Goal: Find specific page/section: Find specific page/section

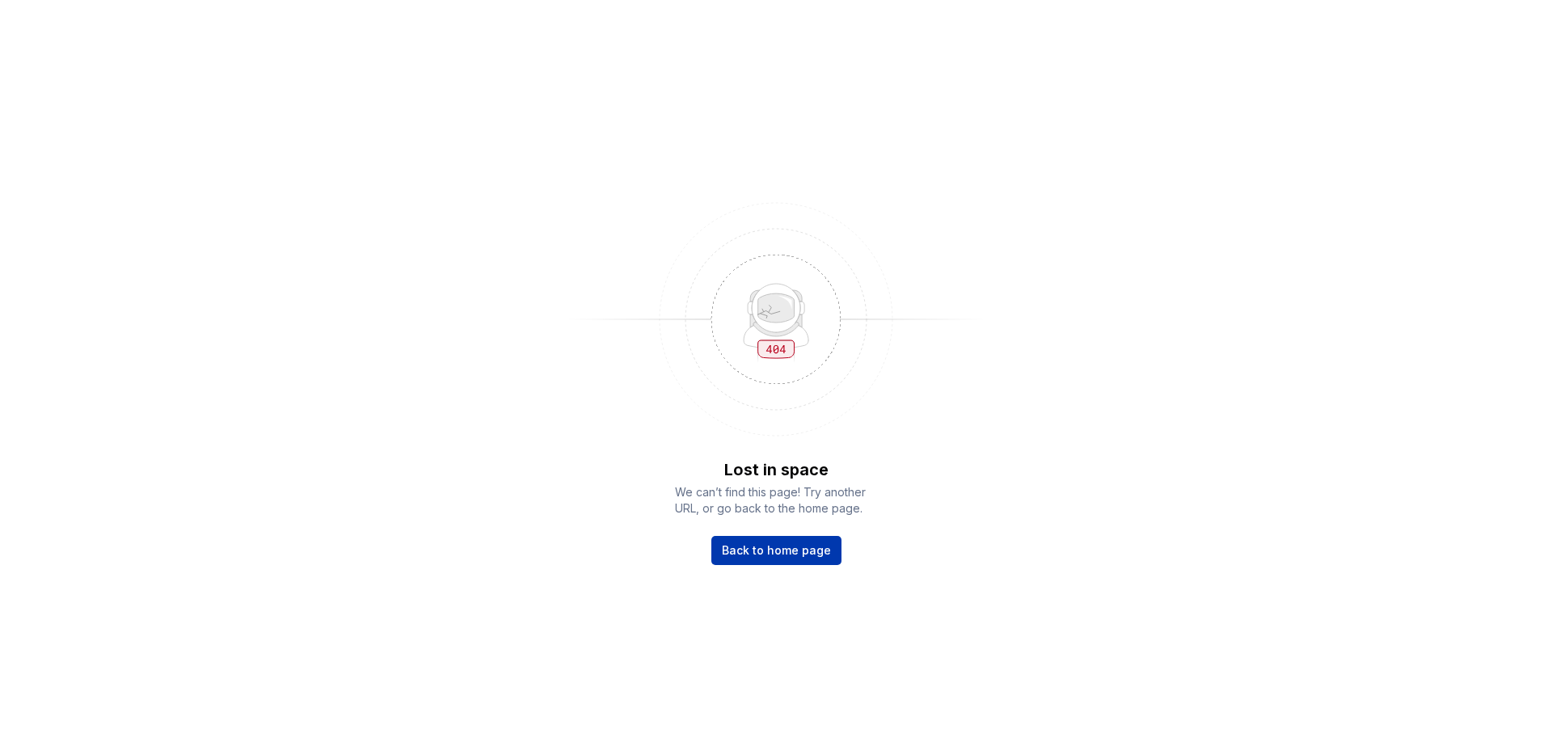
click at [761, 537] on link "Back to home page" at bounding box center [776, 550] width 130 height 29
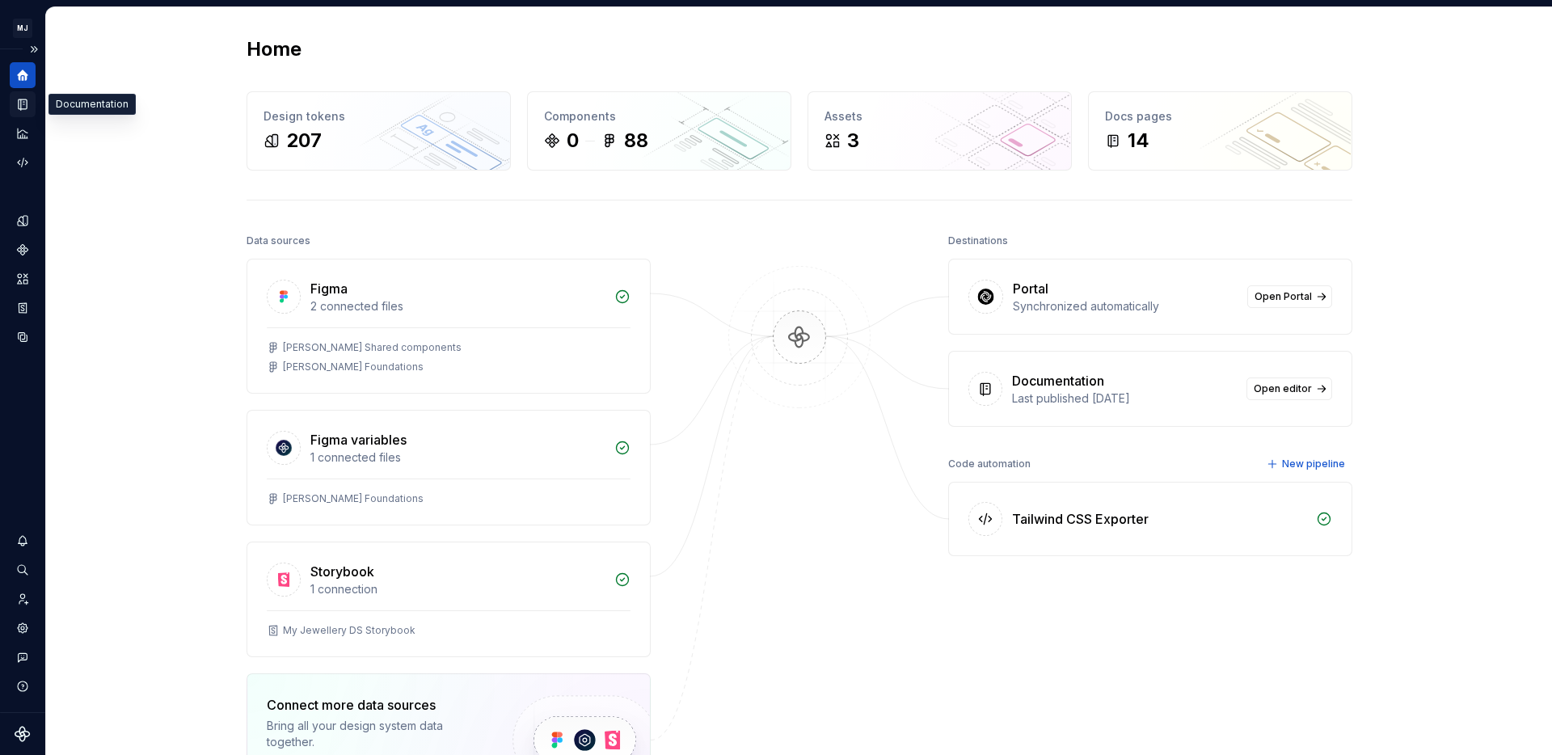
click at [30, 99] on div "Documentation" at bounding box center [23, 104] width 26 height 26
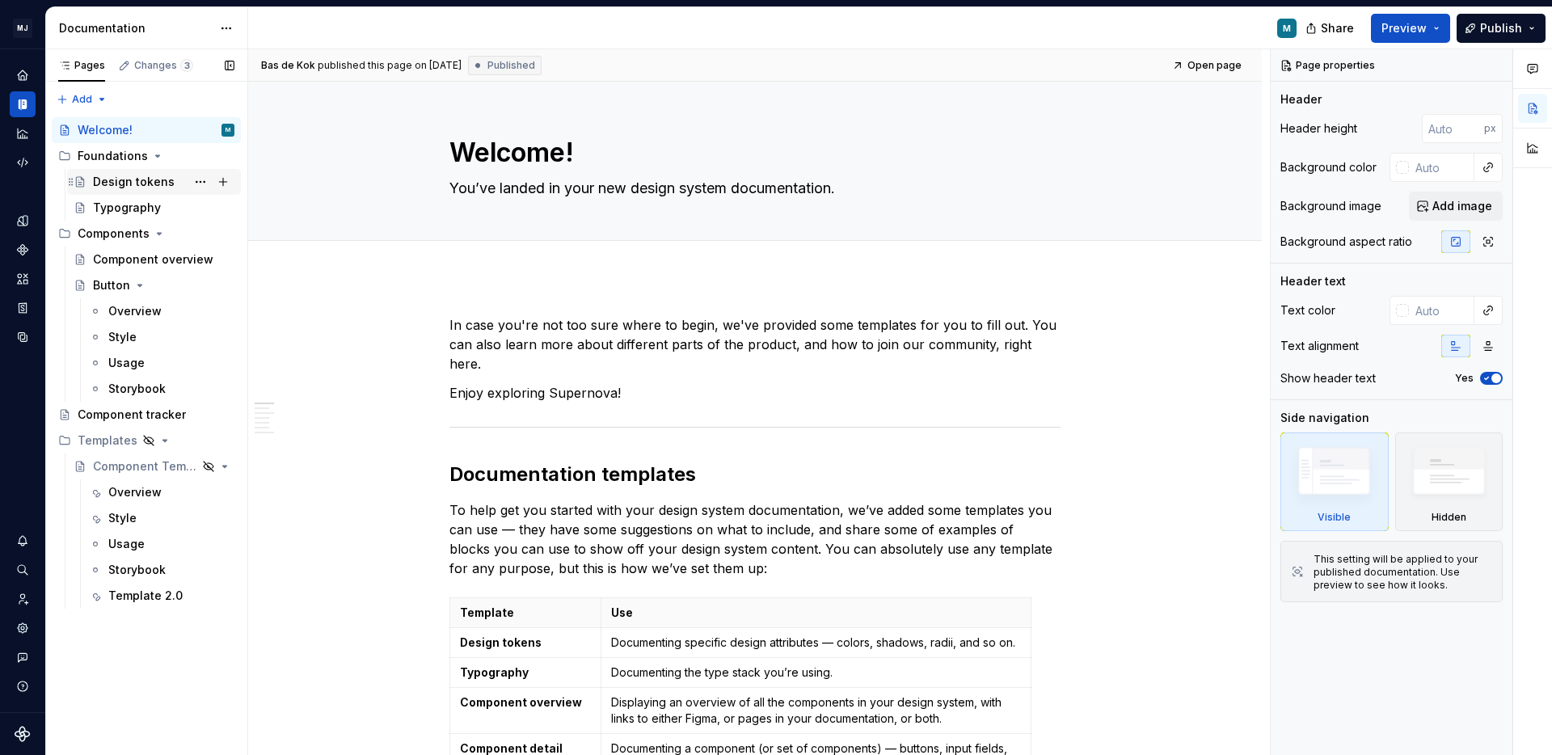
click at [132, 181] on div "Design tokens" at bounding box center [134, 182] width 82 height 16
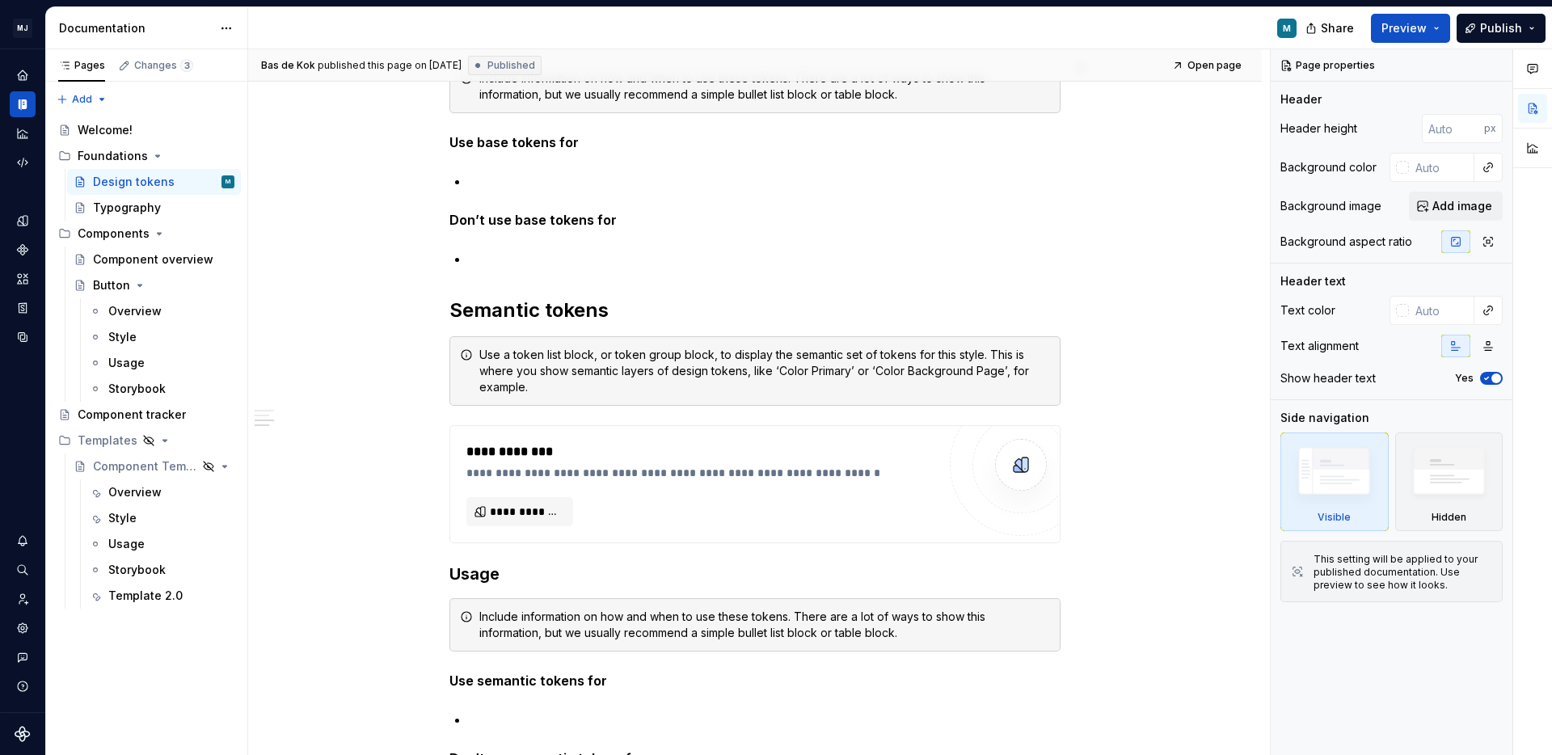
scroll to position [1275, 0]
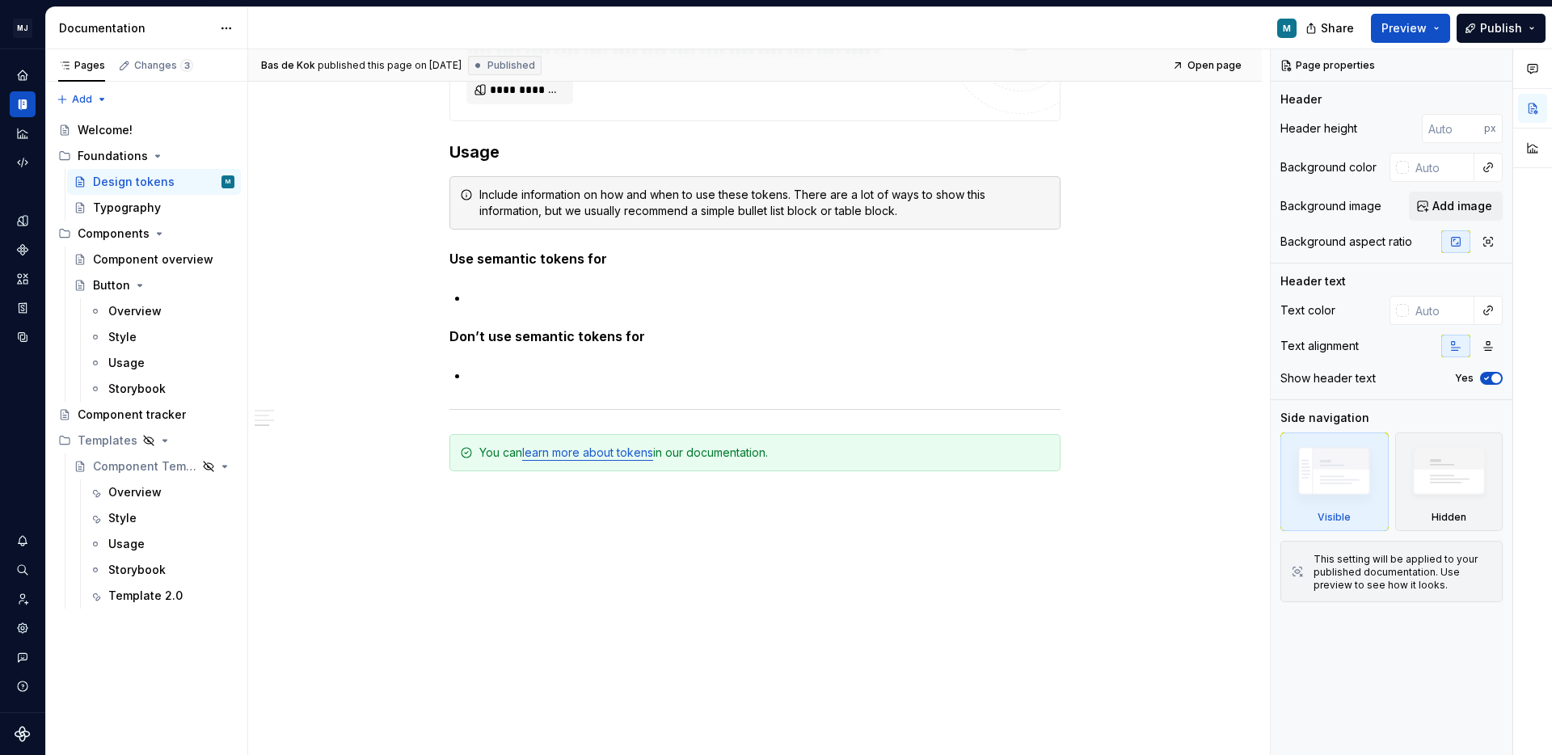
type textarea "*"
